Goal: Check status: Check status

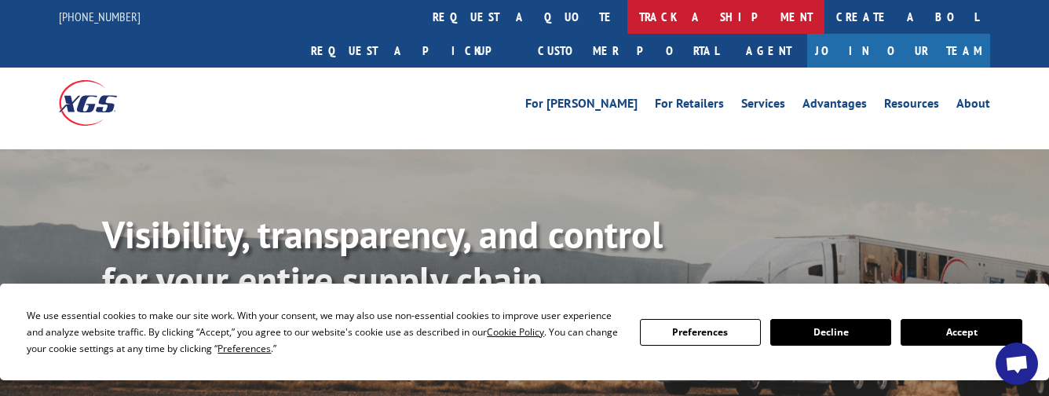
click at [627, 19] on link "track a shipment" at bounding box center [725, 17] width 197 height 34
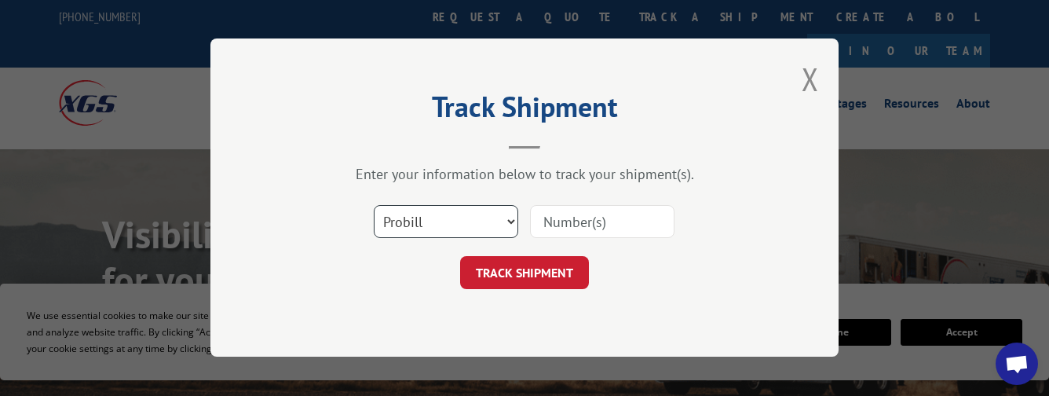
click at [425, 232] on select "Select category... Probill BOL PO" at bounding box center [446, 222] width 144 height 33
select select "bol"
click at [374, 206] on select "Select category... Probill BOL PO" at bounding box center [446, 222] width 144 height 33
click at [573, 217] on input at bounding box center [602, 222] width 144 height 33
paste input "17207637BOL"
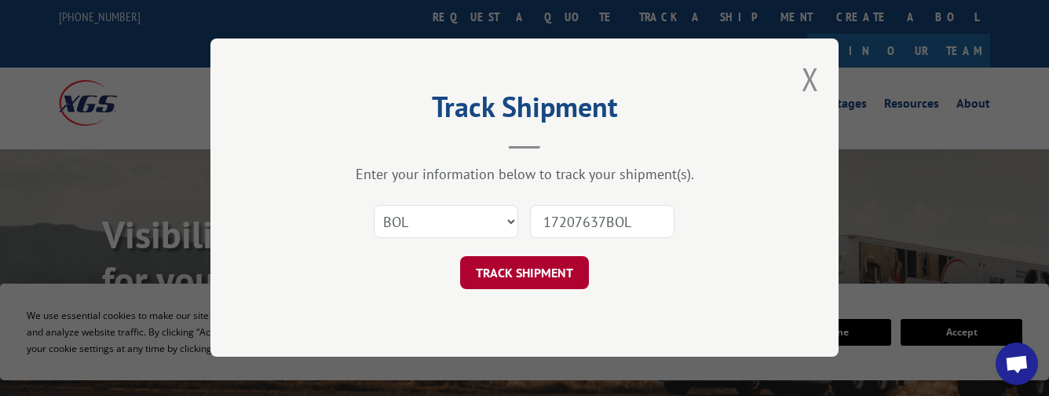
type input "17207637BOL"
click at [555, 275] on button "TRACK SHIPMENT" at bounding box center [524, 273] width 129 height 33
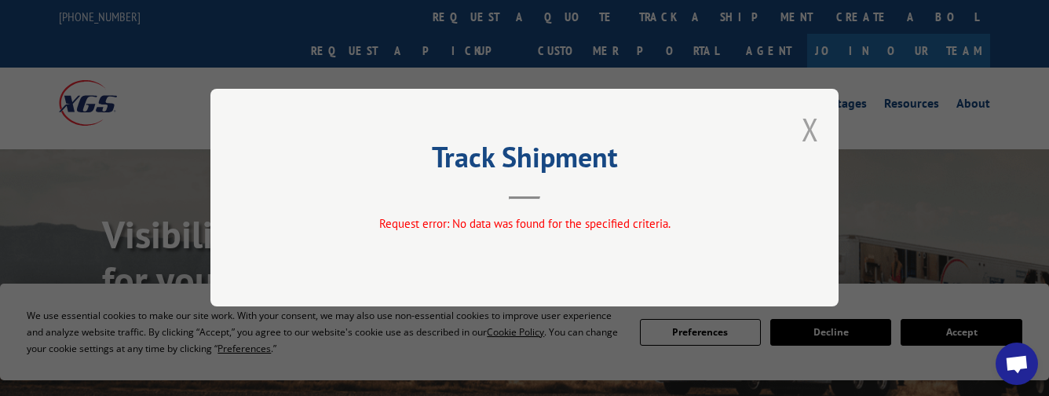
click at [811, 133] on button "Close modal" at bounding box center [809, 129] width 17 height 42
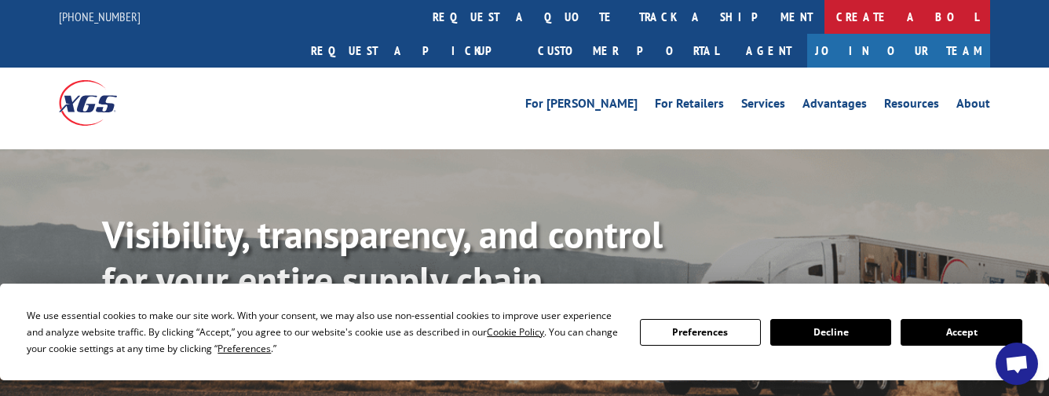
click at [824, 23] on link "Create a BOL" at bounding box center [907, 17] width 166 height 34
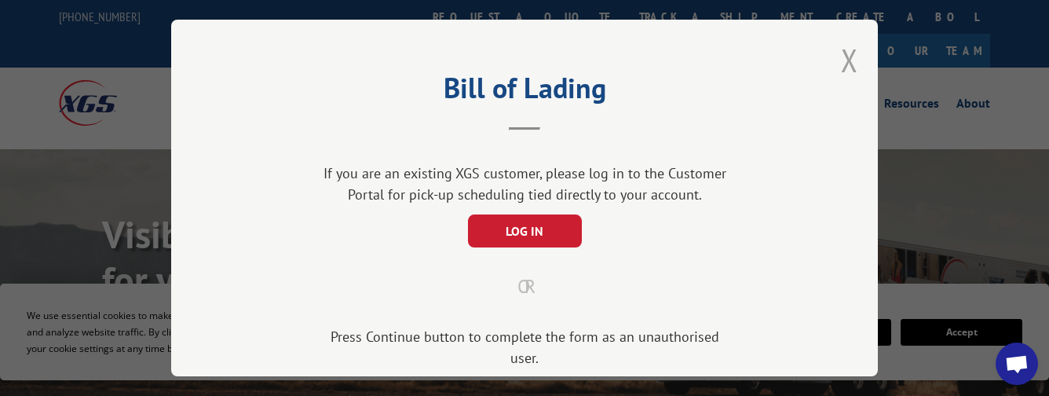
click at [850, 56] on button "Close modal" at bounding box center [849, 60] width 17 height 42
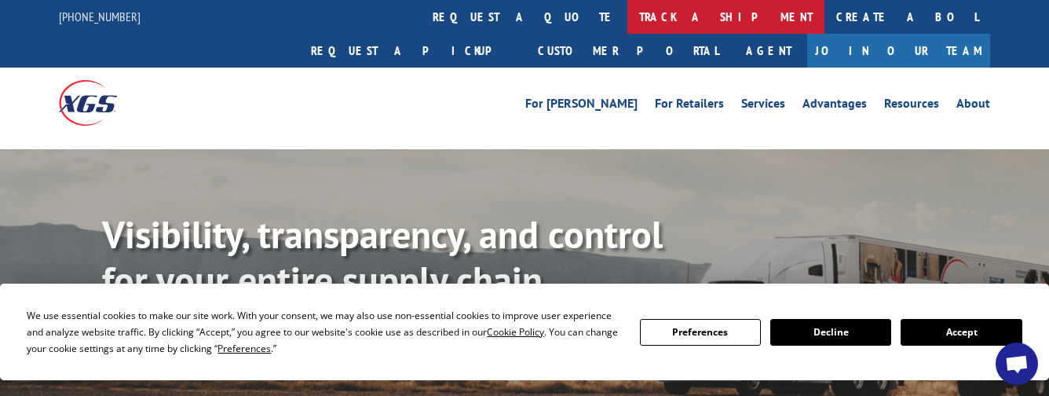
click at [627, 23] on link "track a shipment" at bounding box center [725, 17] width 197 height 34
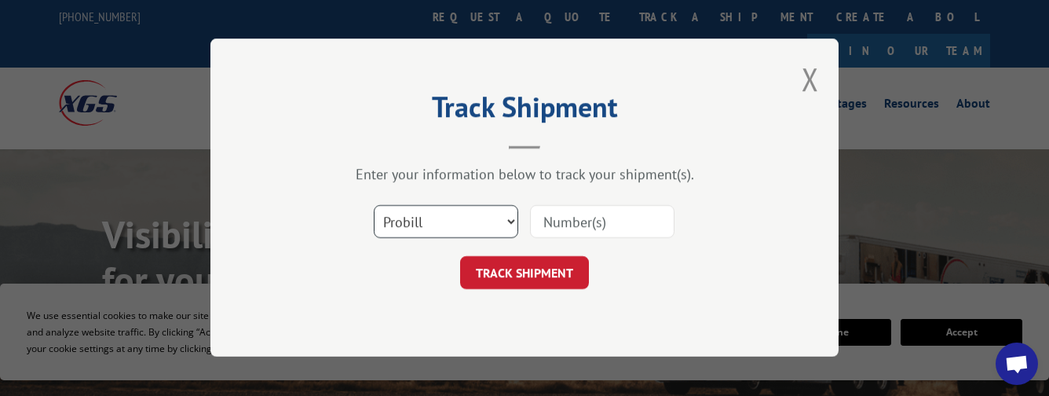
click at [481, 224] on select "Select category... Probill BOL PO" at bounding box center [446, 222] width 144 height 33
select select "bol"
click at [374, 206] on select "Select category... Probill BOL PO" at bounding box center [446, 222] width 144 height 33
click at [571, 221] on input at bounding box center [602, 222] width 144 height 33
paste input "17207637BOL"
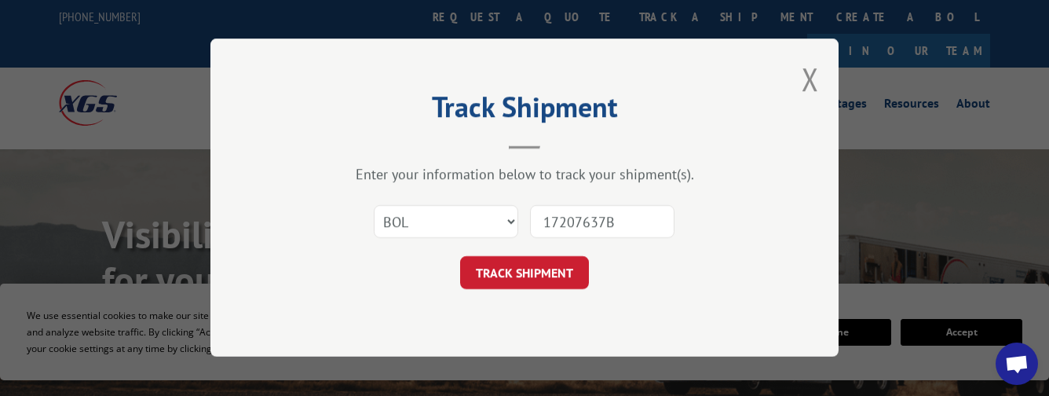
type input "17207637"
click at [536, 286] on button "TRACK SHIPMENT" at bounding box center [524, 273] width 129 height 33
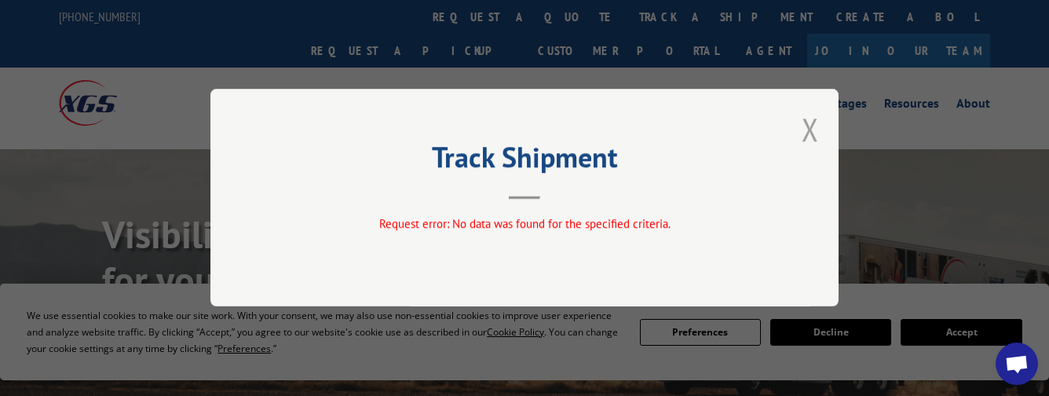
click at [808, 132] on button "Close modal" at bounding box center [809, 129] width 17 height 42
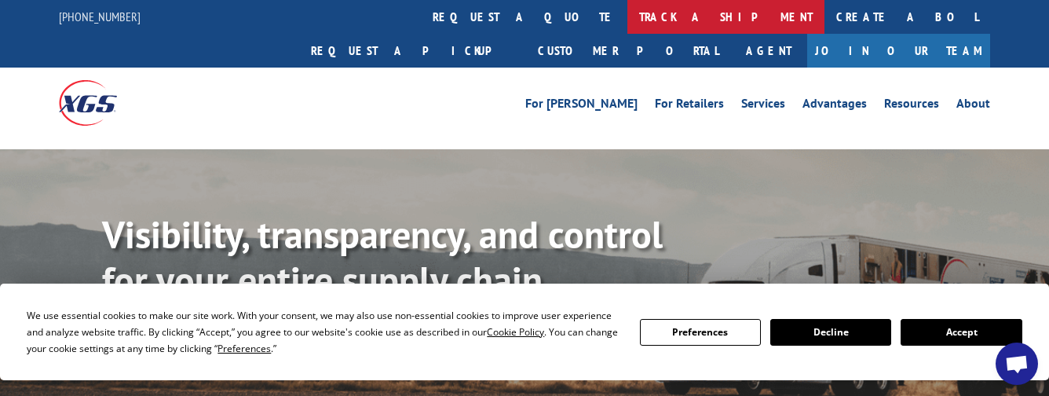
click at [627, 22] on link "track a shipment" at bounding box center [725, 17] width 197 height 34
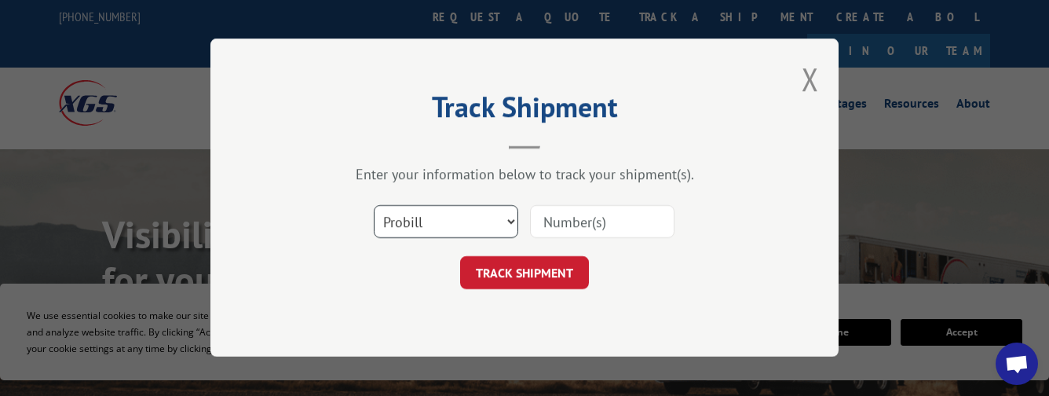
click at [488, 217] on select "Select category... Probill BOL PO" at bounding box center [446, 222] width 144 height 33
select select "po"
click at [374, 206] on select "Select category... Probill BOL PO" at bounding box center [446, 222] width 144 height 33
click at [555, 216] on input at bounding box center [602, 222] width 144 height 33
paste input "13567450"
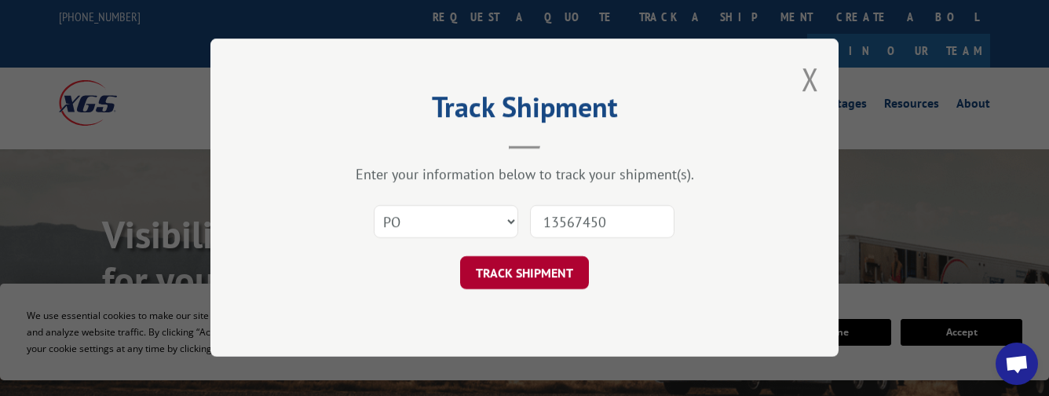
type input "13567450"
click at [508, 275] on button "TRACK SHIPMENT" at bounding box center [524, 273] width 129 height 33
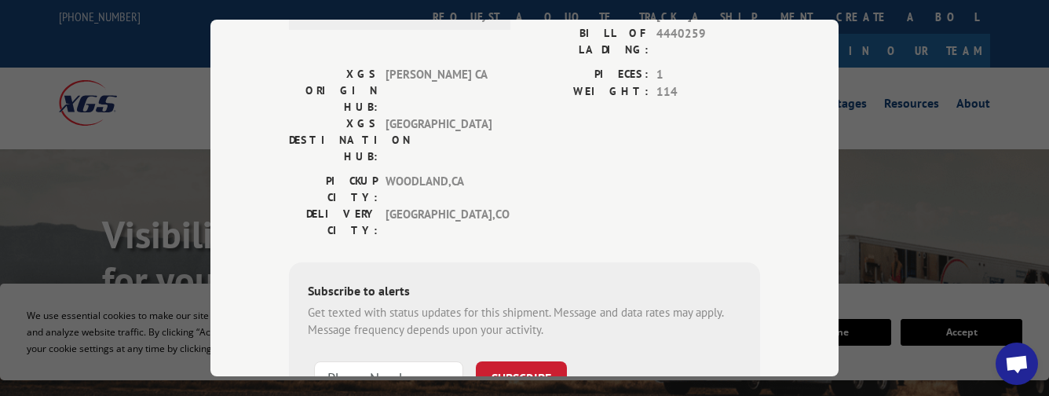
scroll to position [78, 0]
